Goal: Task Accomplishment & Management: Manage account settings

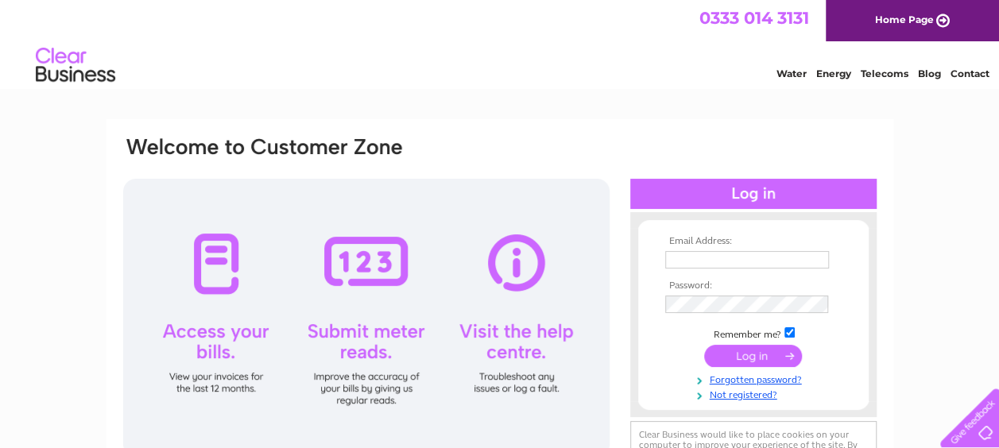
type input "[EMAIL_ADDRESS][DOMAIN_NAME]"
click at [765, 349] on input "submit" at bounding box center [753, 356] width 98 height 22
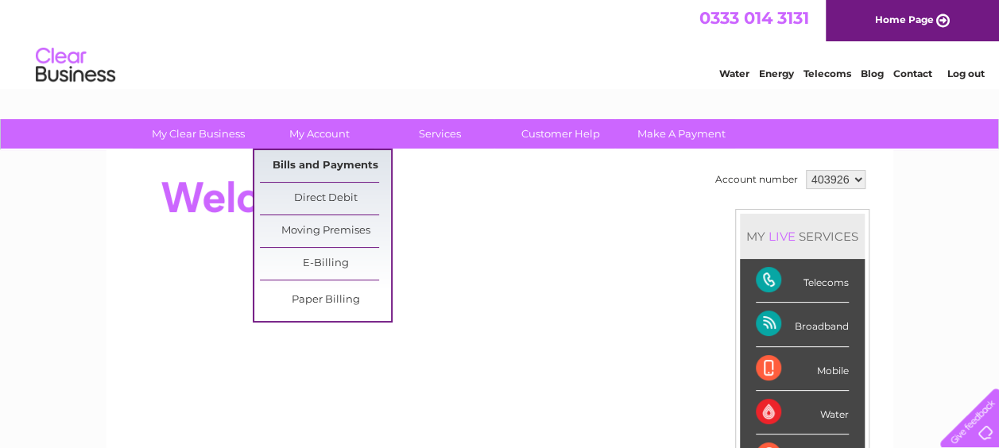
click at [334, 161] on link "Bills and Payments" at bounding box center [325, 166] width 131 height 32
click at [349, 166] on link "Bills and Payments" at bounding box center [325, 166] width 131 height 32
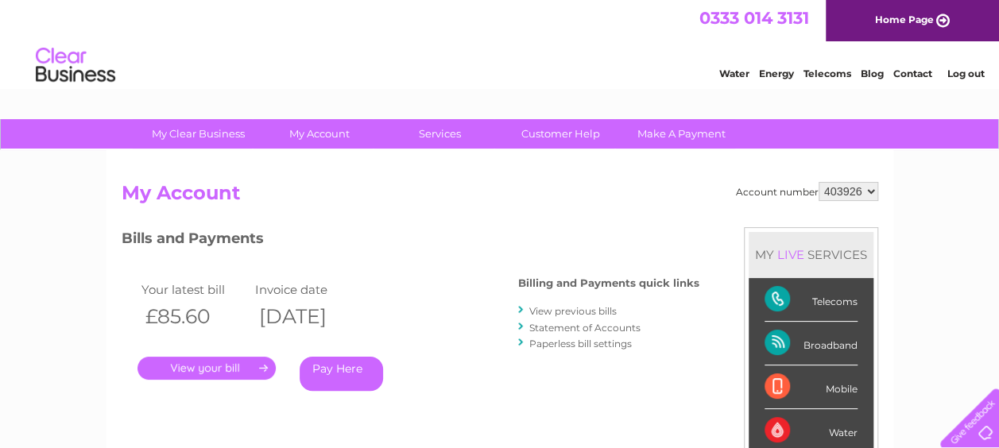
click at [239, 369] on link "." at bounding box center [207, 368] width 138 height 23
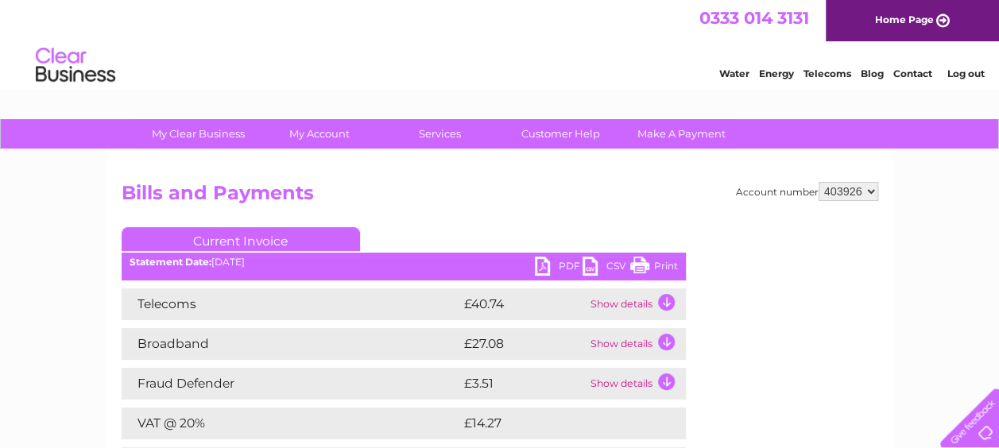
click at [552, 263] on link "PDF" at bounding box center [559, 268] width 48 height 23
